Goal: Navigation & Orientation: Find specific page/section

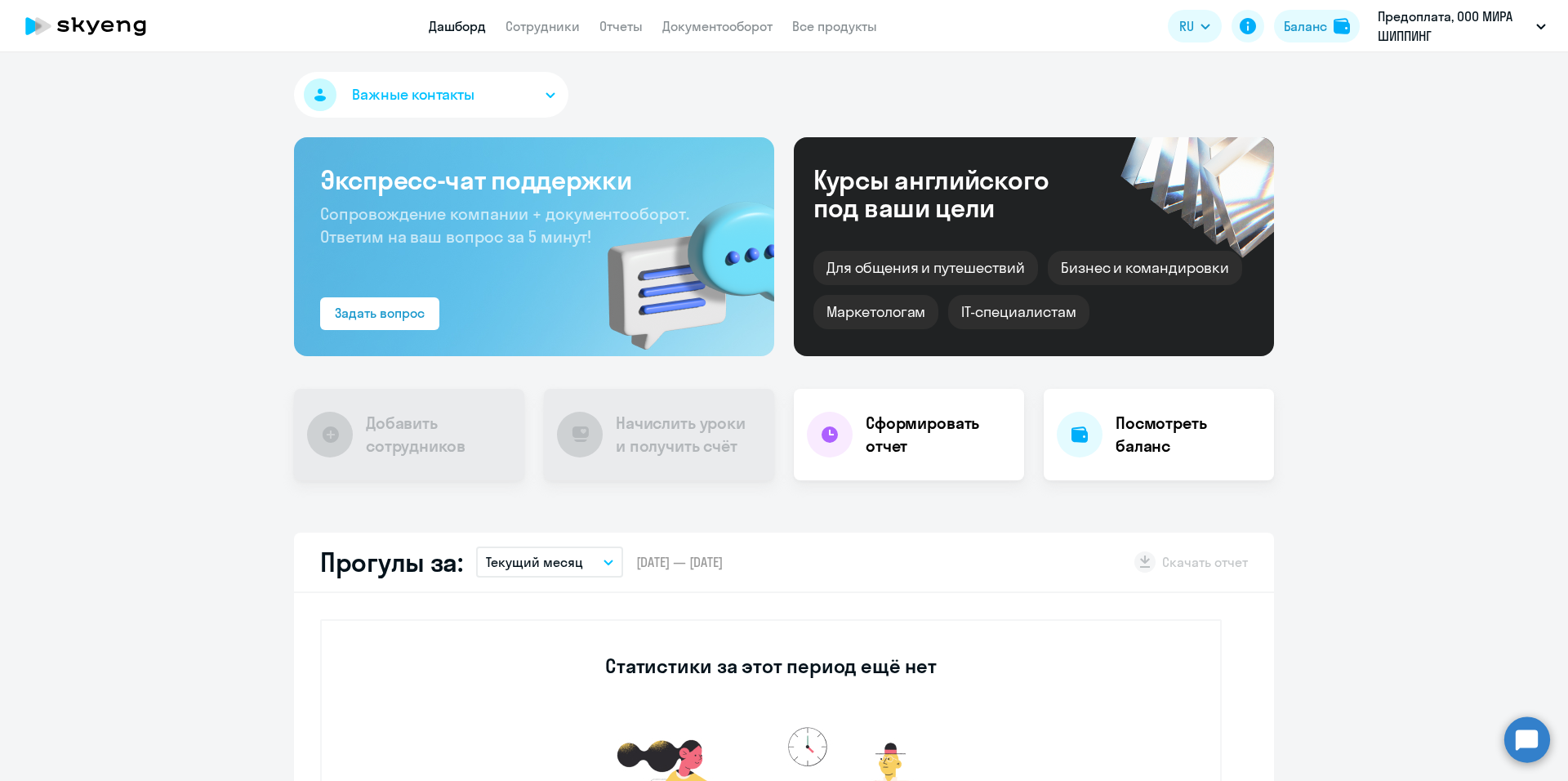
click at [524, 101] on button "Важные контакты" at bounding box center [431, 95] width 274 height 46
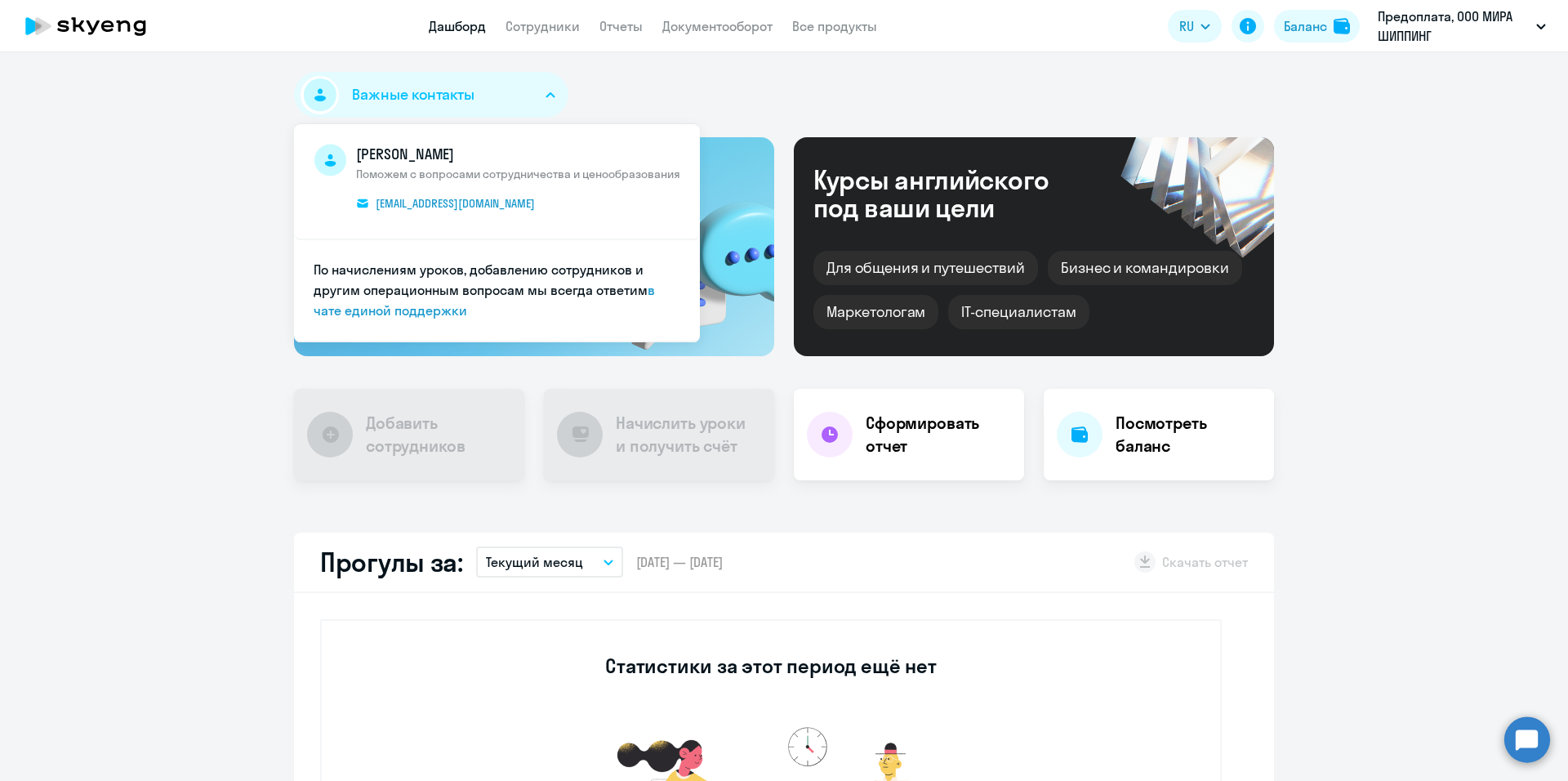
click at [525, 101] on button "Важные контакты" at bounding box center [431, 95] width 274 height 46
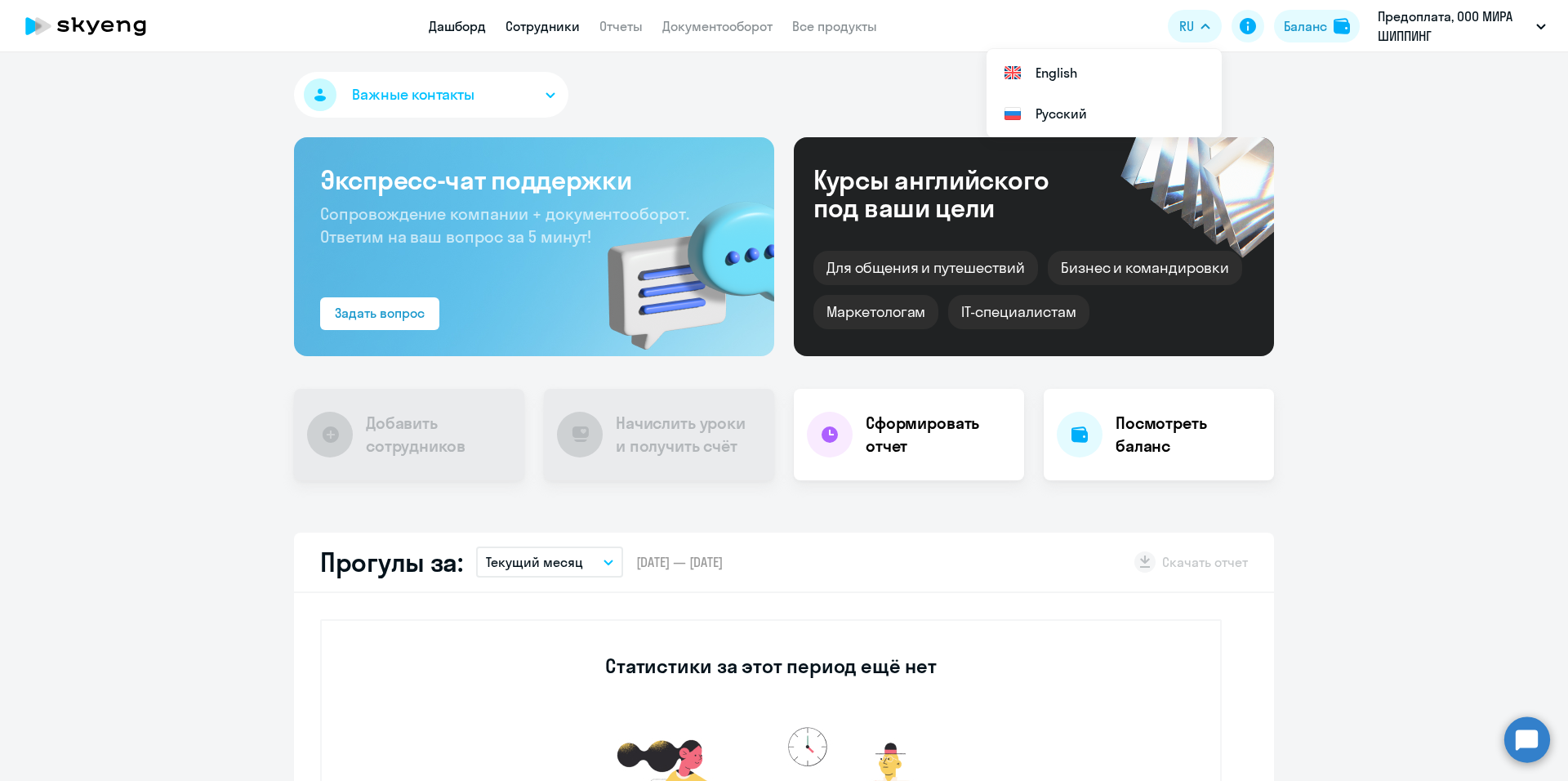
click at [566, 32] on link "Сотрудники" at bounding box center [542, 27] width 74 height 17
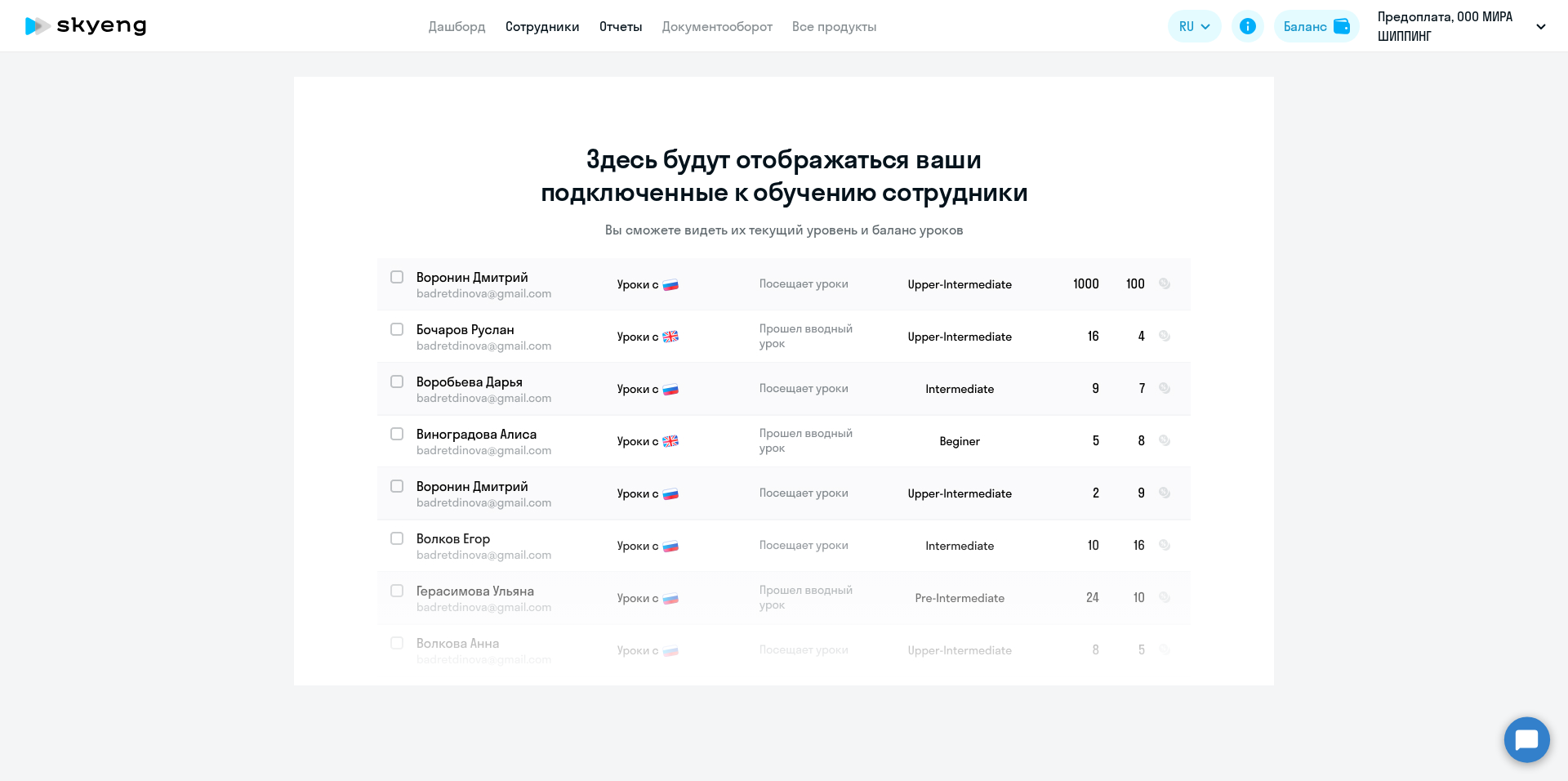
click at [625, 32] on link "Отчеты" at bounding box center [621, 27] width 43 height 17
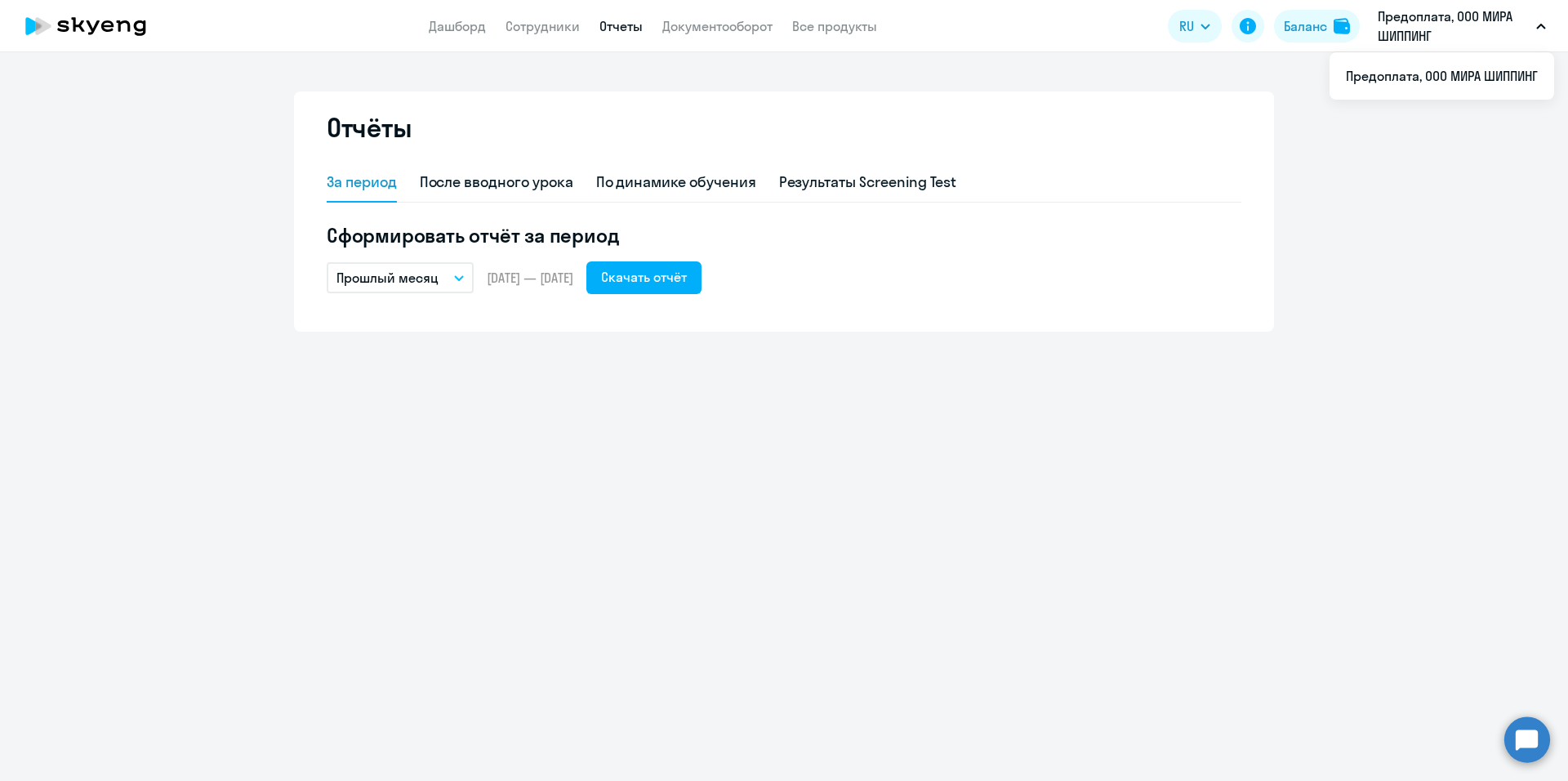
click at [1448, 26] on p "Предоплата, ООО МИРА ШИППИНГ" at bounding box center [1453, 26] width 152 height 39
click at [450, 28] on link "Дашборд" at bounding box center [457, 27] width 57 height 17
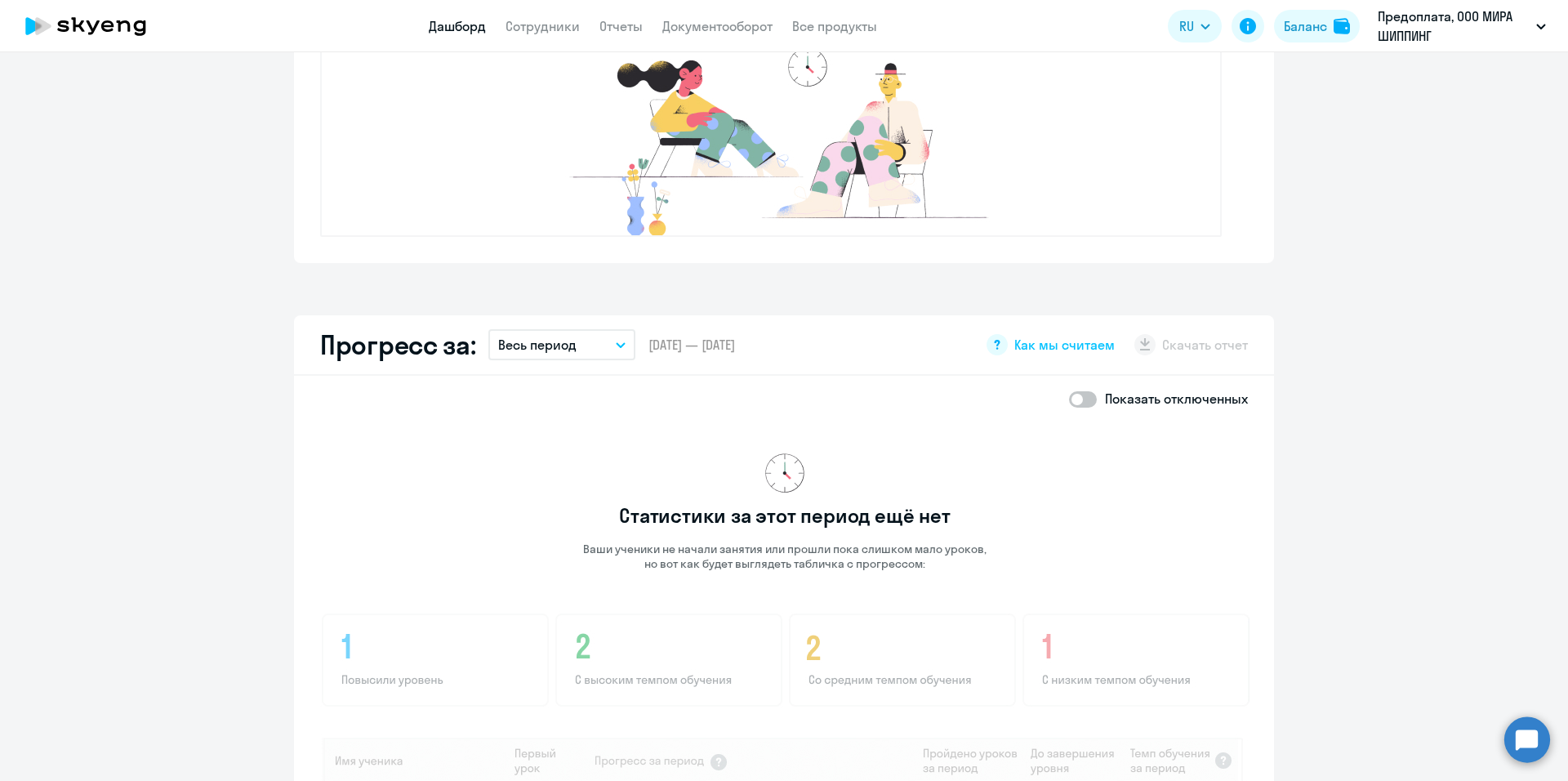
scroll to position [598, 0]
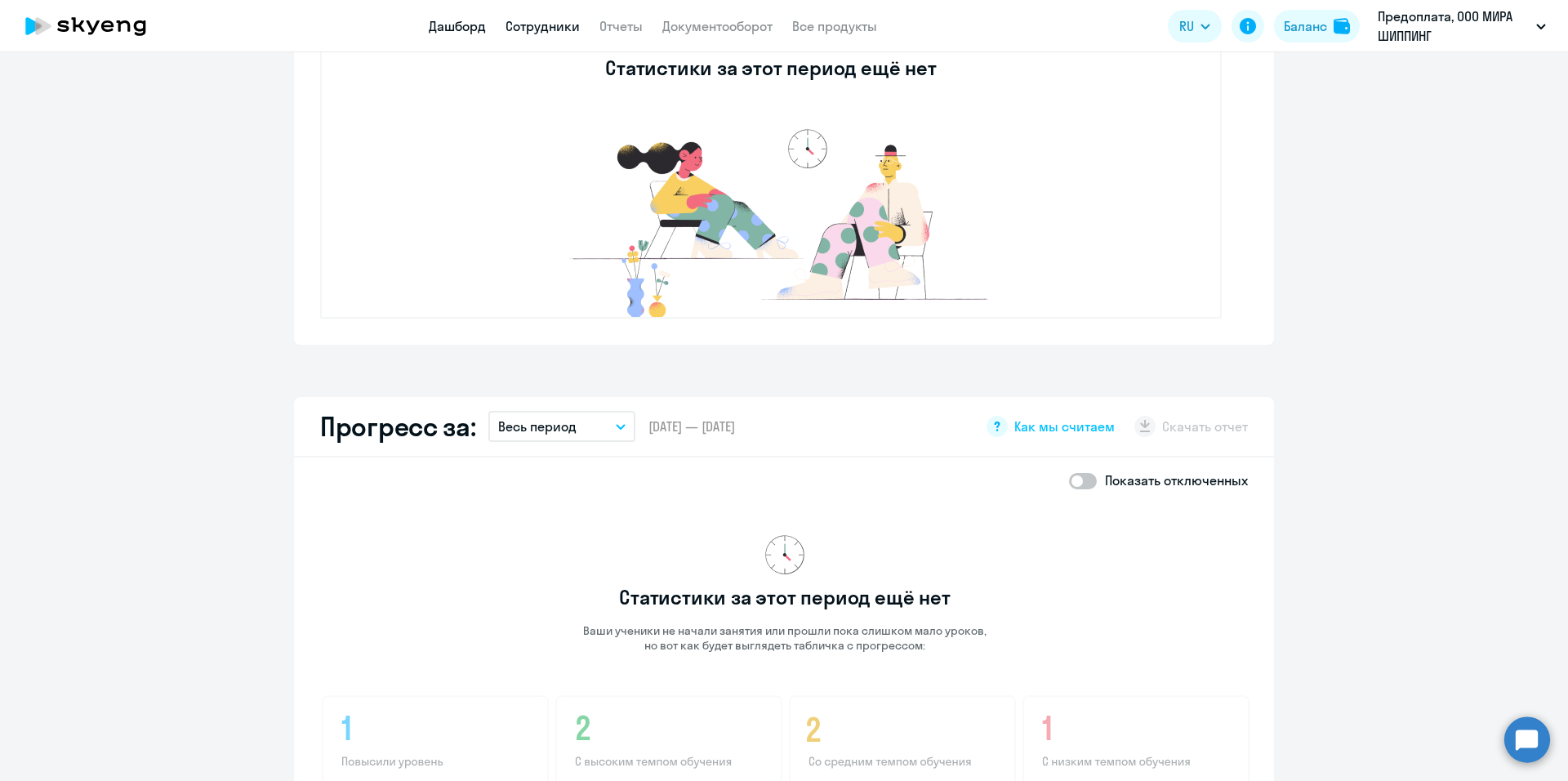
click at [541, 32] on link "Сотрудники" at bounding box center [542, 27] width 74 height 17
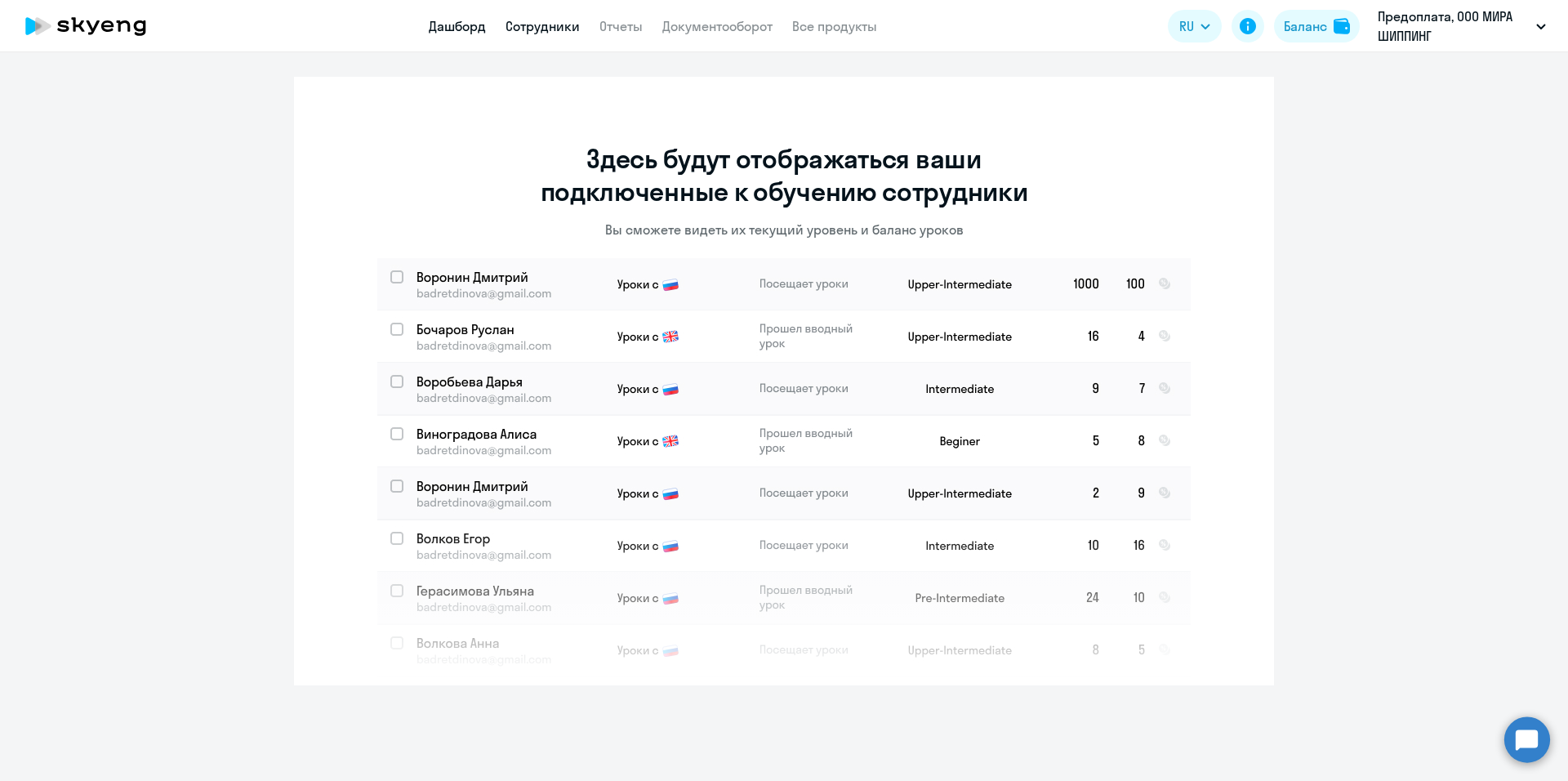
click at [469, 27] on link "Дашборд" at bounding box center [457, 27] width 57 height 17
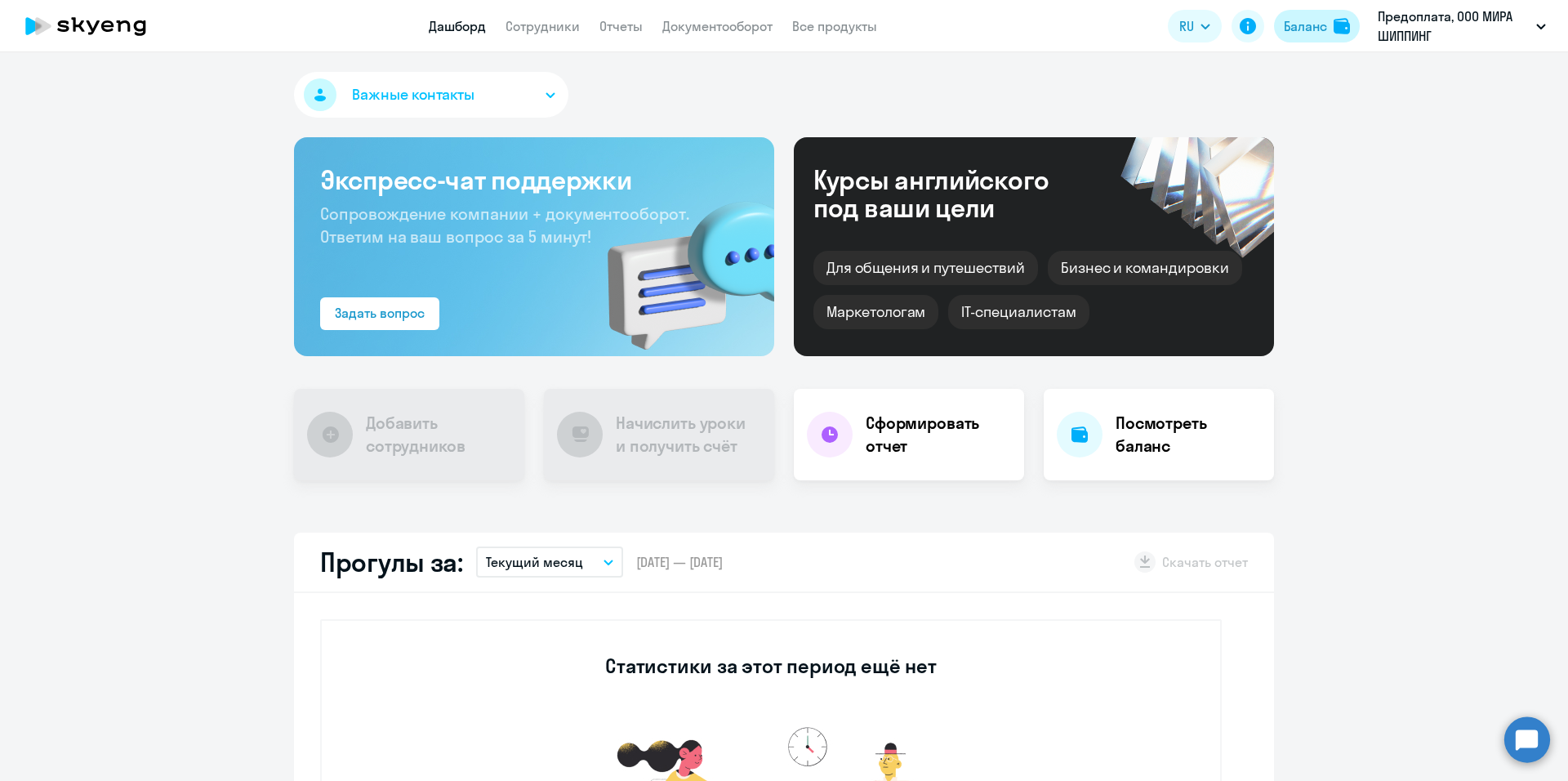
click at [1323, 17] on div "Баланс" at bounding box center [1306, 27] width 43 height 20
click at [84, 25] on icon at bounding box center [86, 26] width 144 height 41
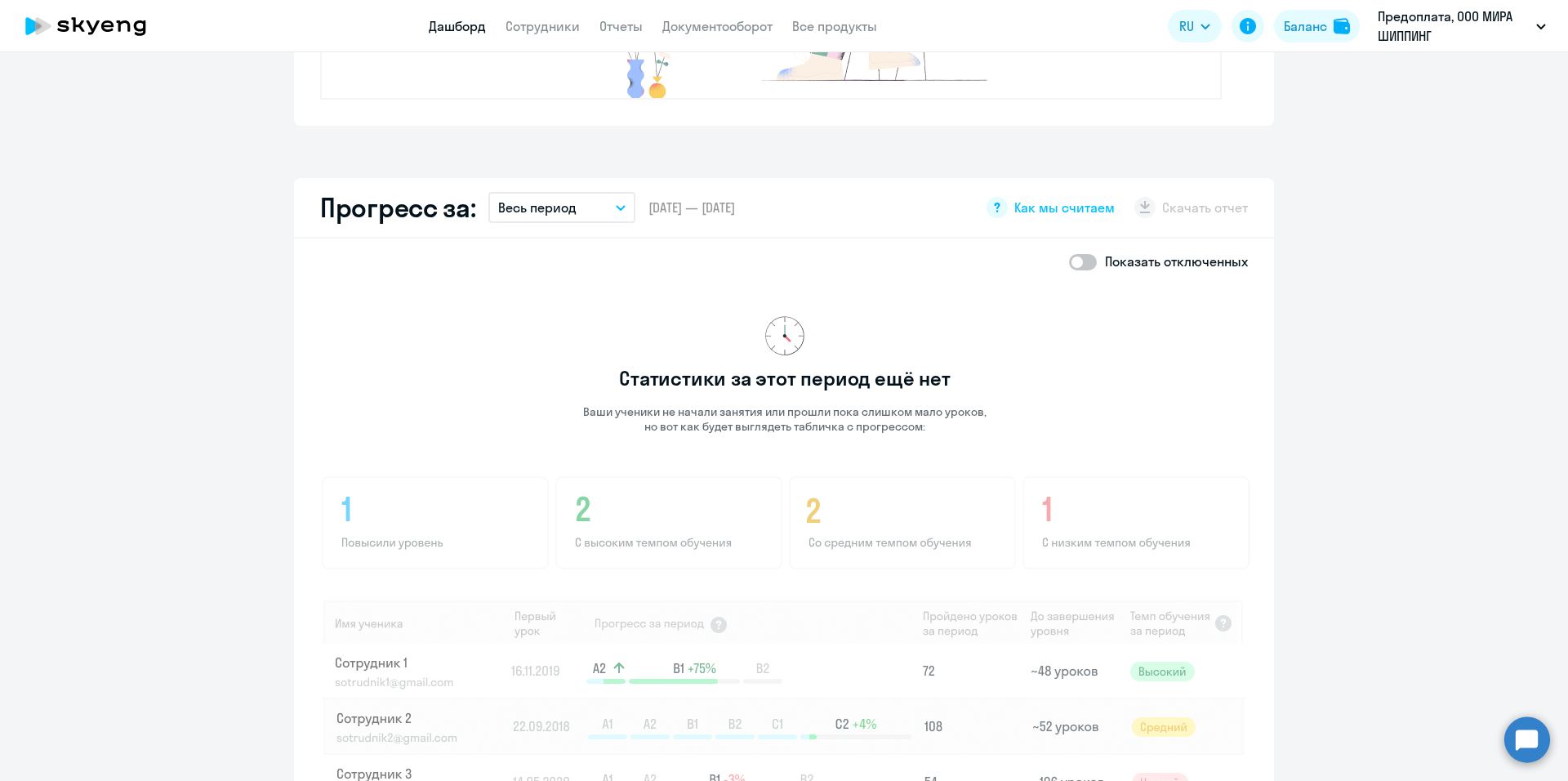
scroll to position [899, 0]
